Goal: Task Accomplishment & Management: Manage account settings

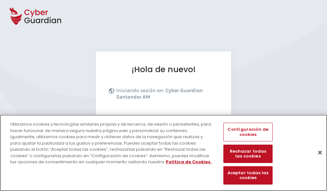
scroll to position [79, 0]
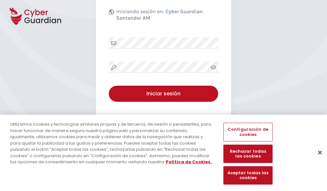
click at [316, 159] on button "Cerrar" at bounding box center [319, 152] width 14 height 14
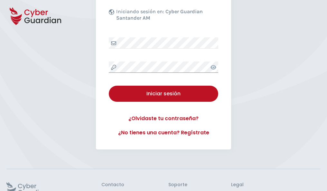
scroll to position [125, 0]
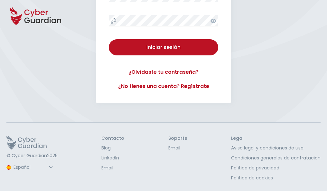
click at [109, 39] on button "Iniciar sesión" at bounding box center [163, 47] width 109 height 16
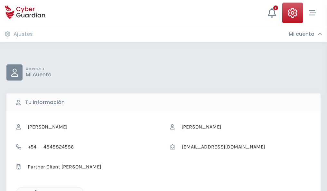
click at [34, 190] on icon "button" at bounding box center [33, 192] width 5 height 5
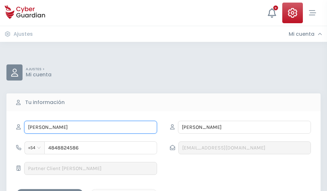
click at [90, 127] on input "FLORINDA" at bounding box center [90, 127] width 133 height 13
type input "F"
type input "Tecla"
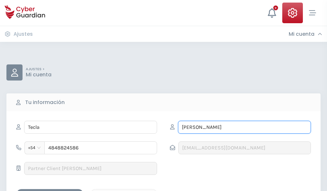
click at [244, 127] on input "BERMUDEZ" at bounding box center [244, 127] width 133 height 13
type input "B"
type input "Pizarro"
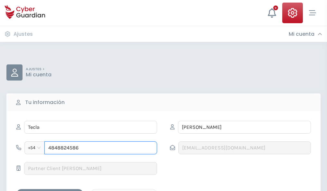
click at [101, 148] on input "4848824586" at bounding box center [100, 147] width 112 height 13
type input "4"
type input "4920043745"
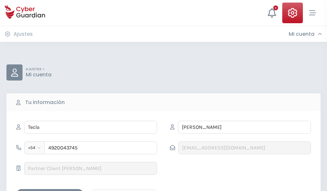
click at [50, 190] on div "Guardar cambios" at bounding box center [50, 194] width 58 height 8
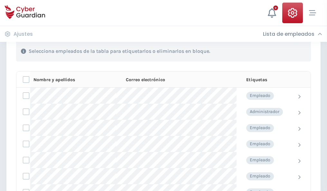
scroll to position [275, 0]
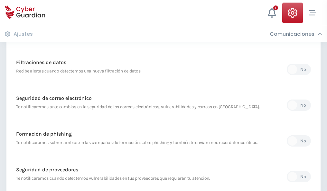
scroll to position [338, 0]
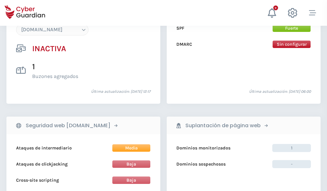
scroll to position [605, 0]
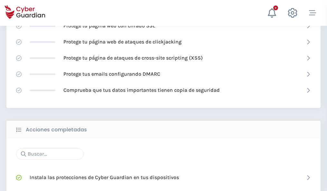
scroll to position [428, 0]
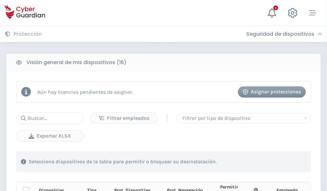
scroll to position [568, 0]
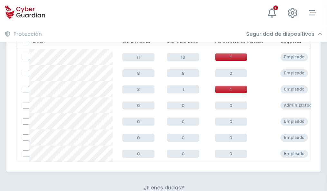
scroll to position [282, 0]
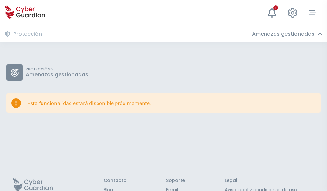
scroll to position [42, 0]
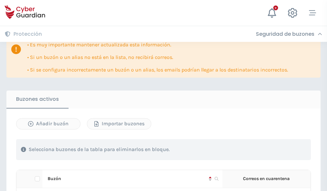
scroll to position [378, 0]
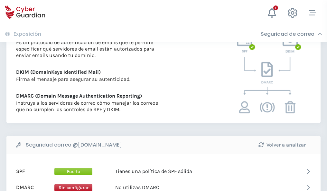
scroll to position [347, 0]
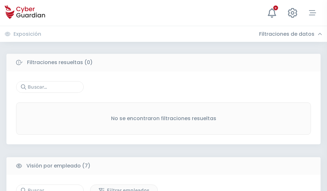
scroll to position [532, 0]
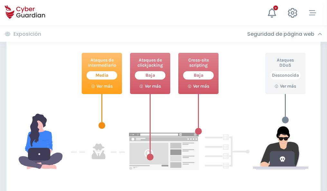
scroll to position [350, 0]
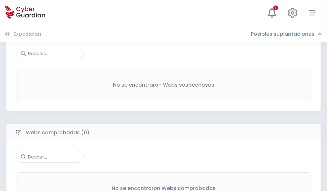
scroll to position [336, 0]
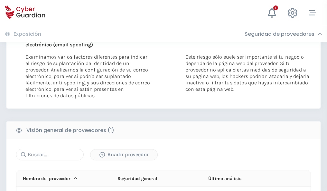
scroll to position [334, 0]
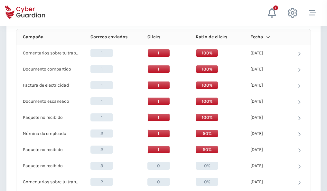
scroll to position [576, 0]
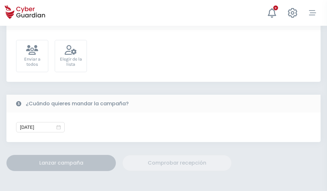
scroll to position [235, 0]
